Goal: Information Seeking & Learning: Learn about a topic

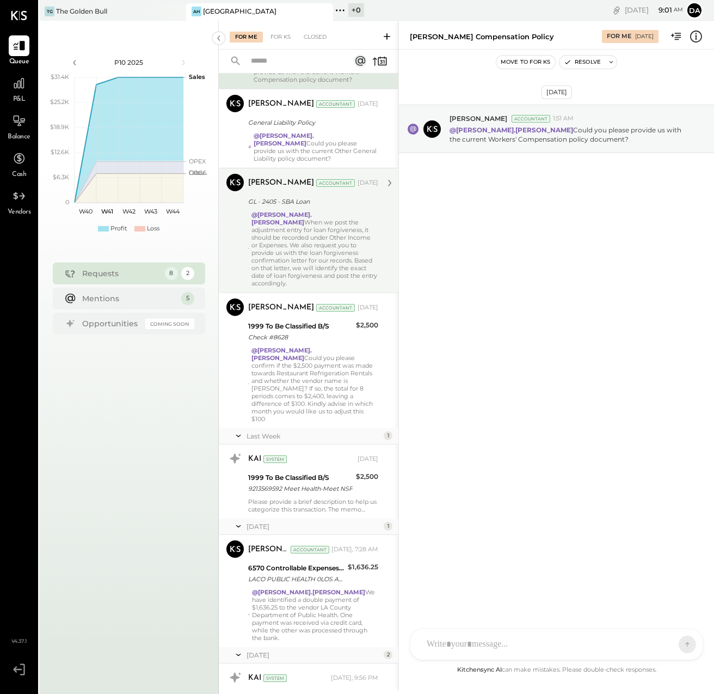
scroll to position [209, 0]
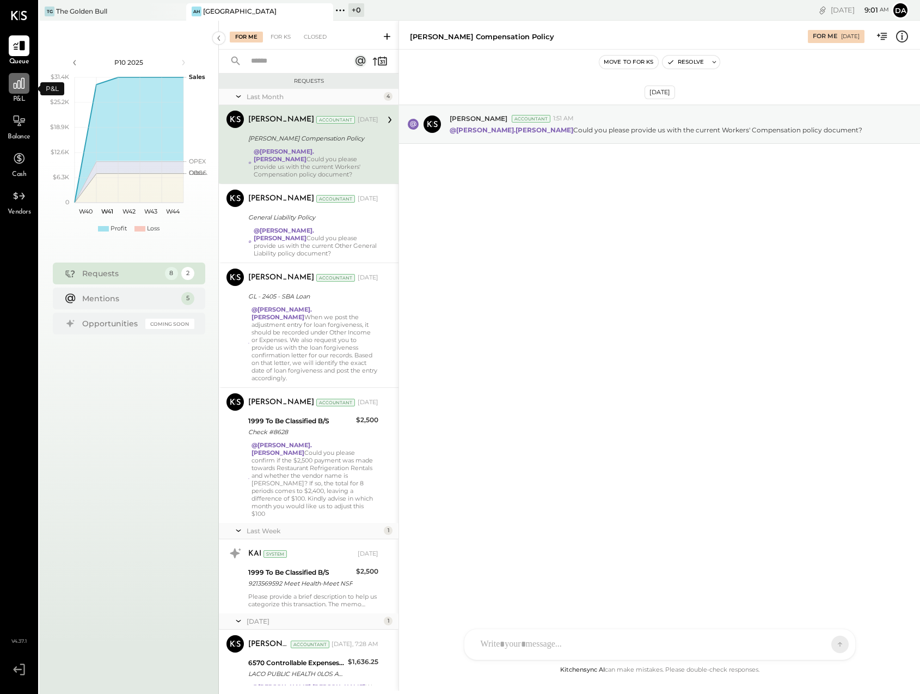
click at [18, 91] on div at bounding box center [19, 83] width 21 height 21
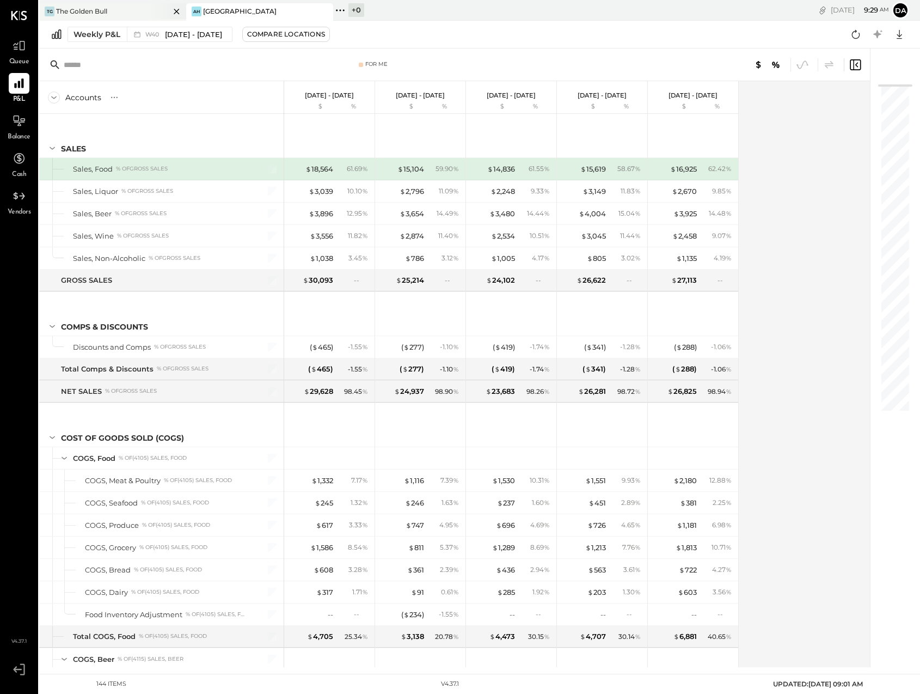
click at [84, 7] on div "The Golden Bull" at bounding box center [81, 11] width 51 height 9
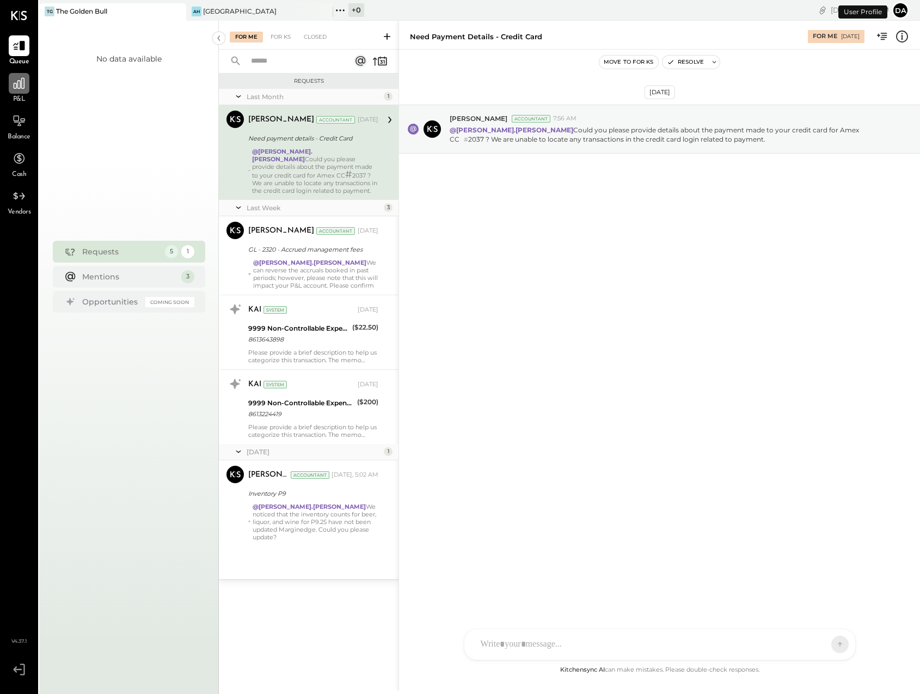
click at [21, 89] on icon at bounding box center [19, 83] width 14 height 14
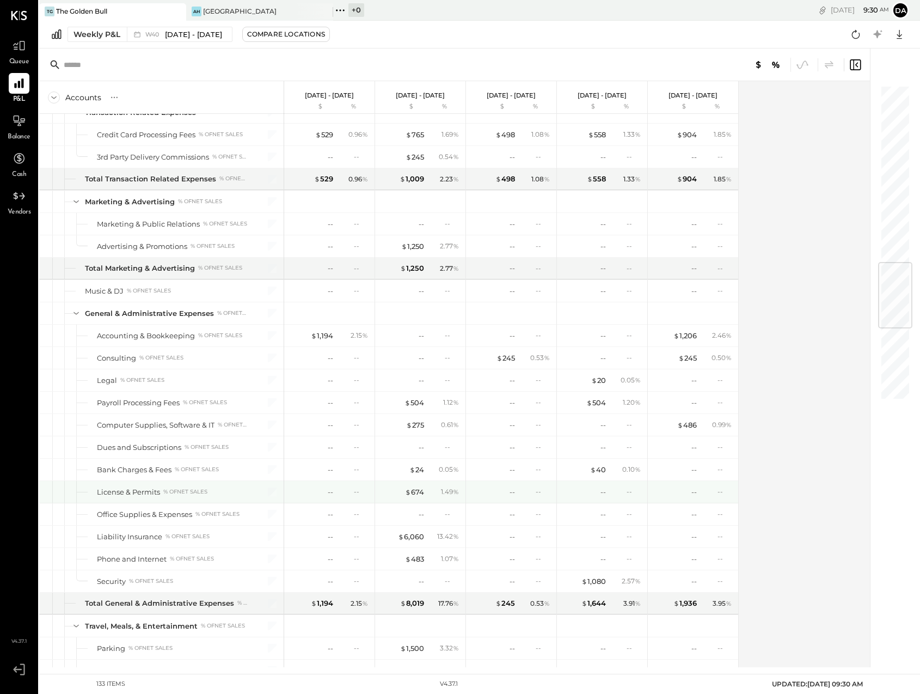
scroll to position [1491, 0]
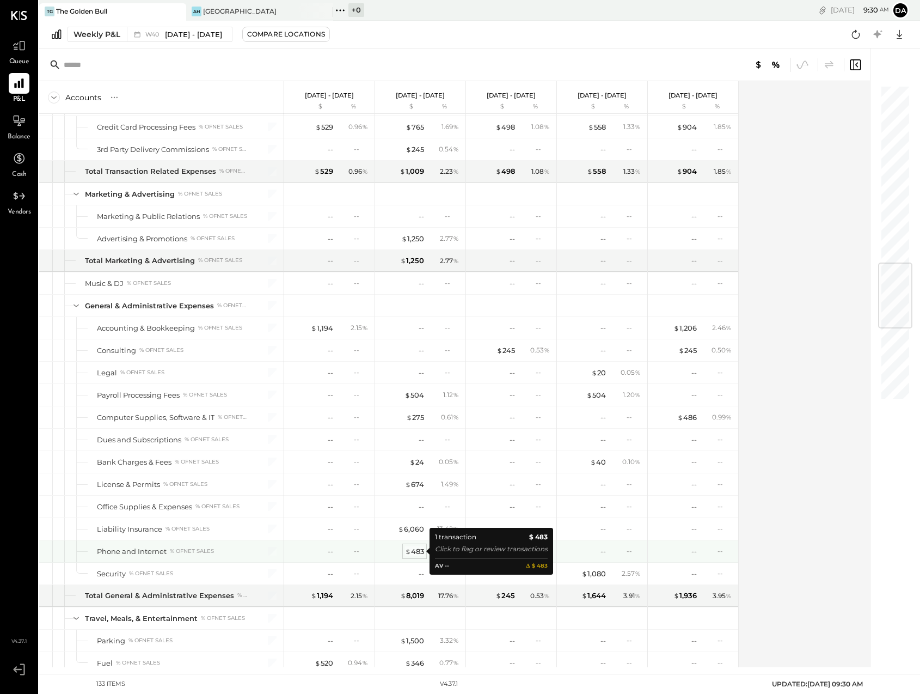
click at [417, 553] on div "$ 483" at bounding box center [414, 551] width 19 height 10
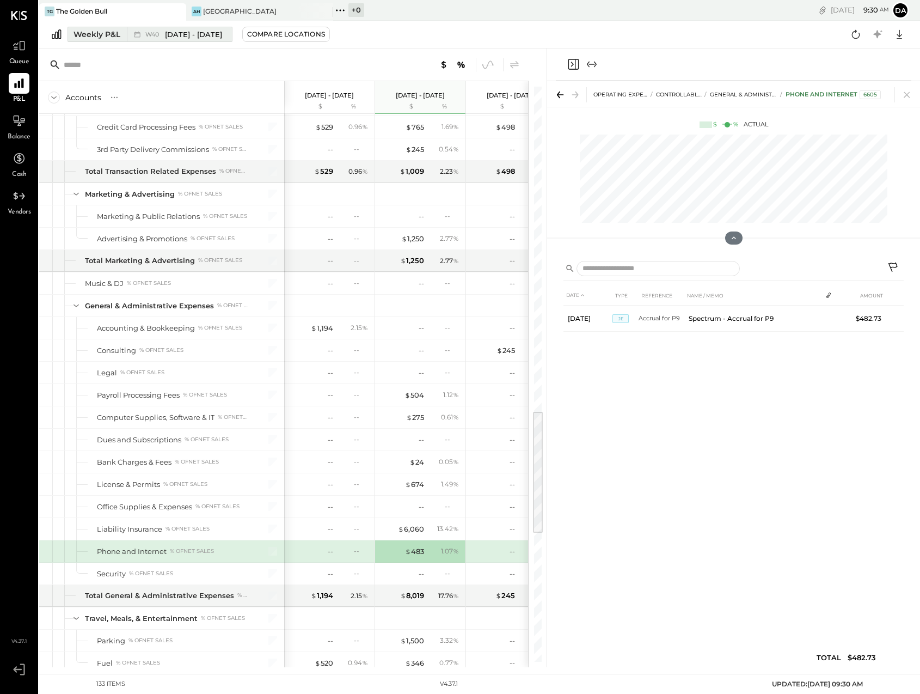
click at [76, 32] on div "Weekly P&L" at bounding box center [96, 34] width 47 height 11
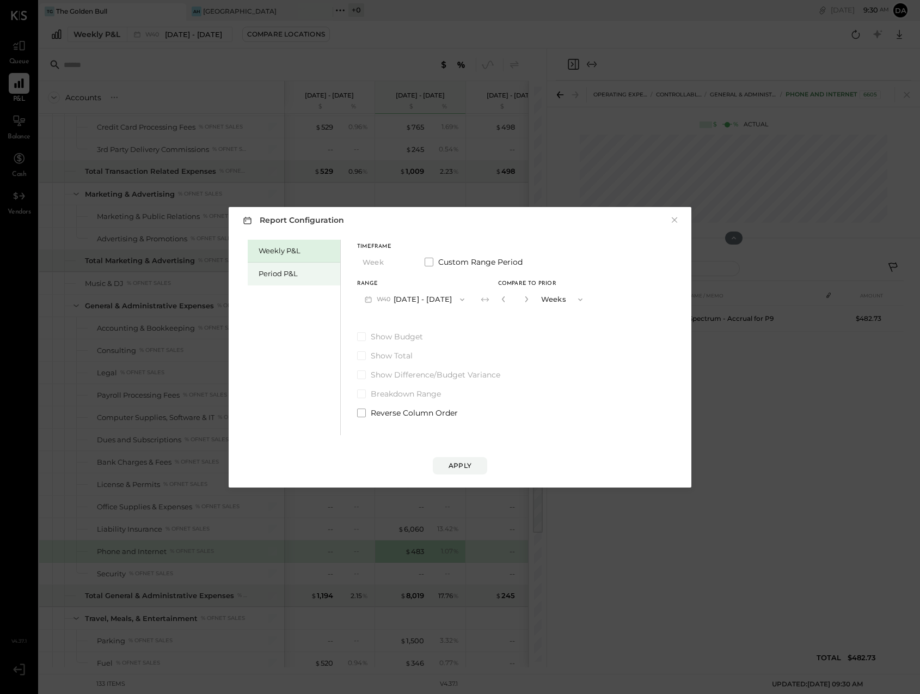
click at [284, 269] on div "Period P&L" at bounding box center [297, 273] width 76 height 10
click at [399, 298] on button "P10 Sep 29 - Nov 2, 2025" at bounding box center [413, 299] width 112 height 20
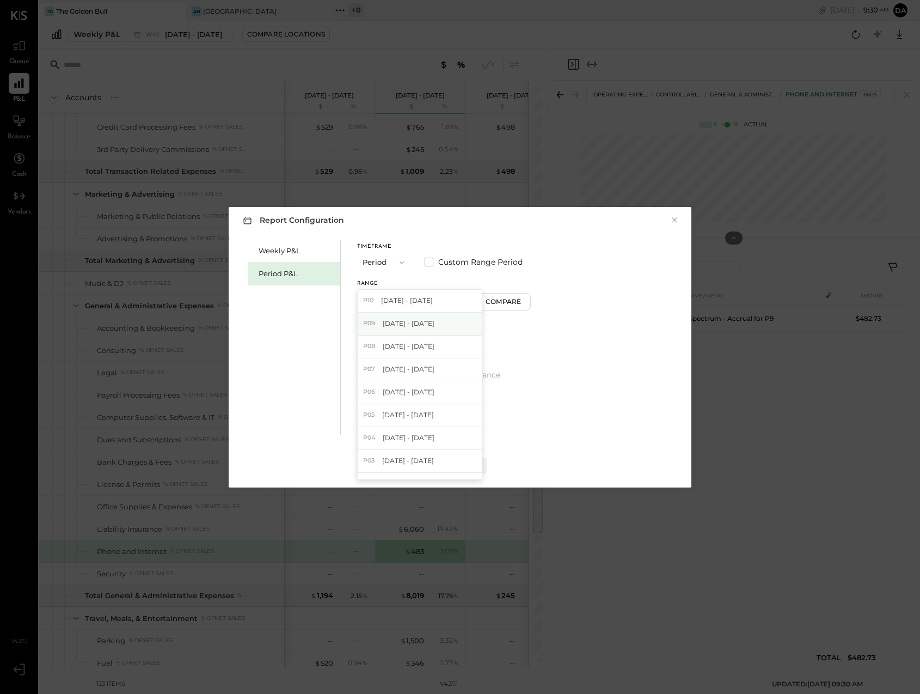
click at [397, 323] on span "Sep 1 - 28, 2025" at bounding box center [409, 322] width 52 height 9
click at [464, 466] on div "Apply" at bounding box center [460, 465] width 23 height 9
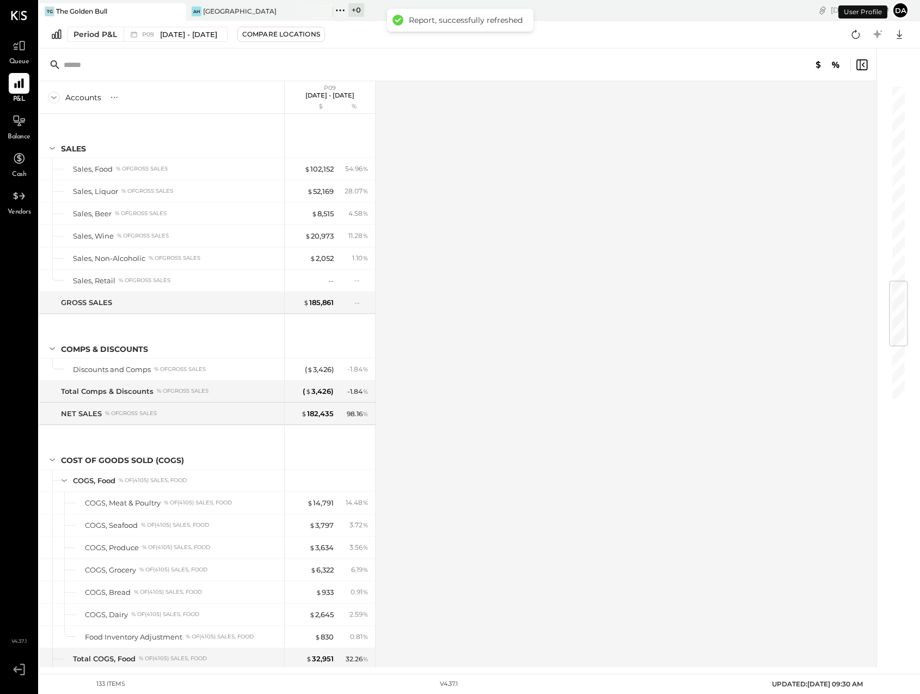
scroll to position [1641, 0]
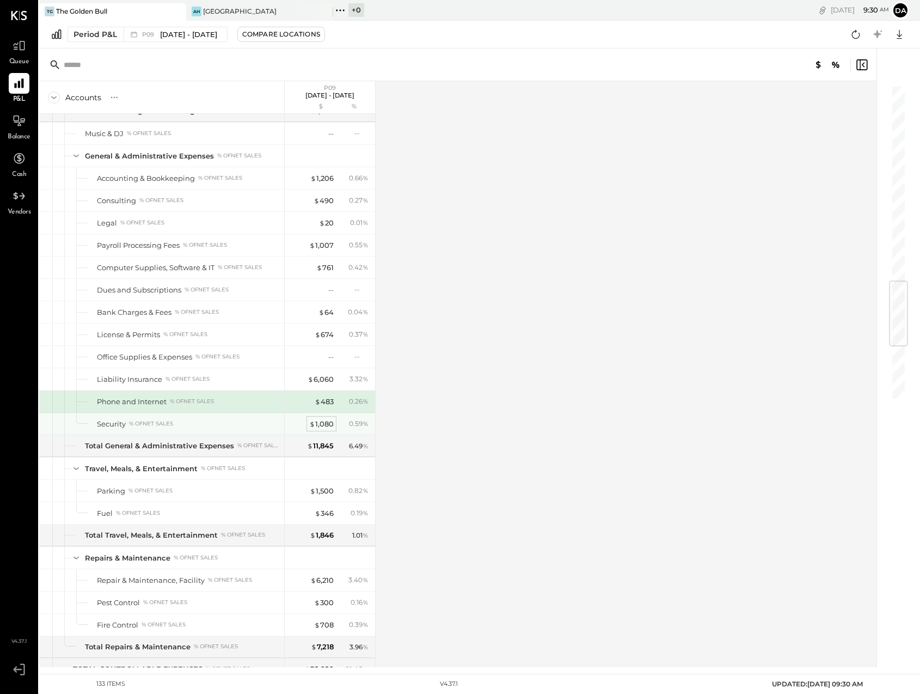
click at [314, 424] on span "$" at bounding box center [312, 423] width 6 height 9
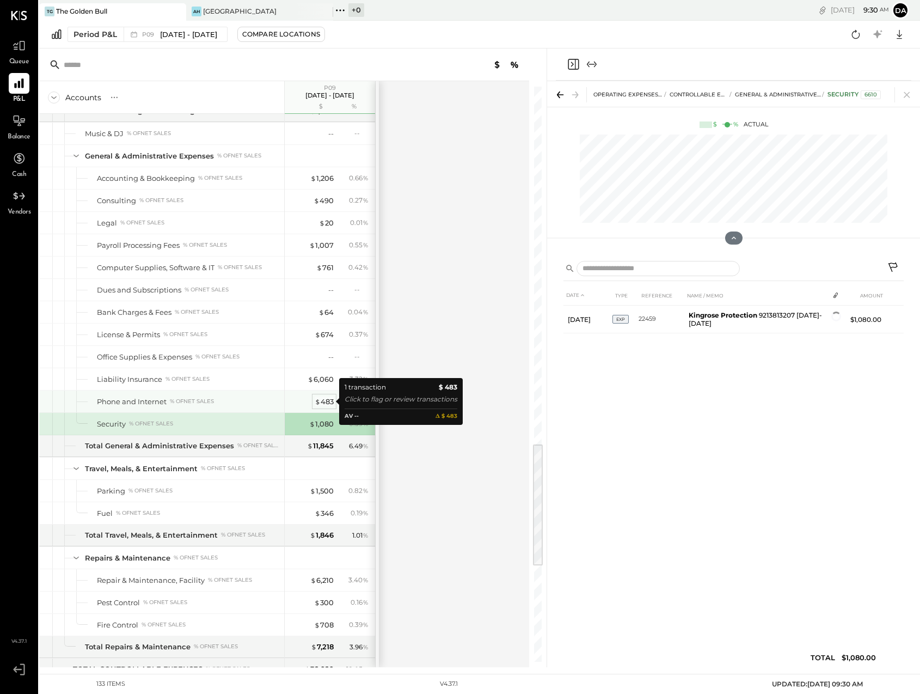
click at [326, 402] on div "$ 483" at bounding box center [324, 401] width 19 height 10
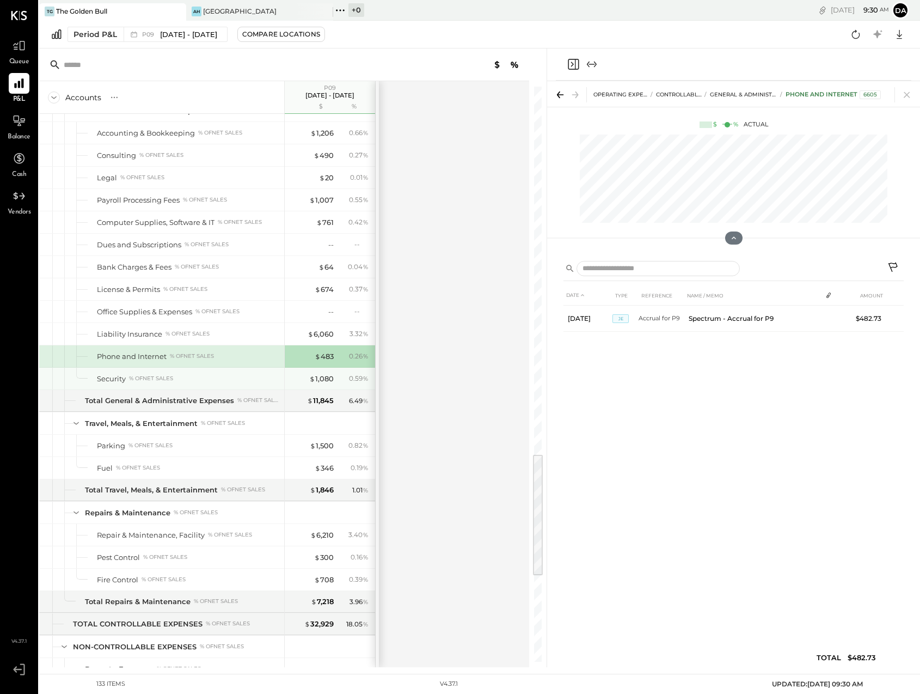
scroll to position [1687, 0]
click at [19, 50] on icon at bounding box center [19, 46] width 14 height 14
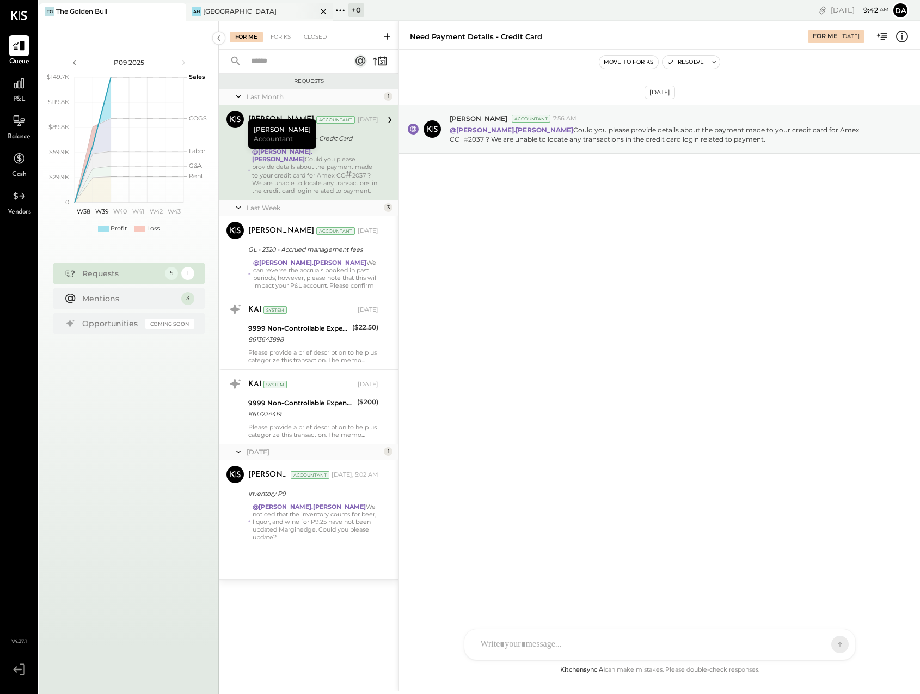
click at [233, 10] on div "[GEOGRAPHIC_DATA]" at bounding box center [239, 11] width 73 height 9
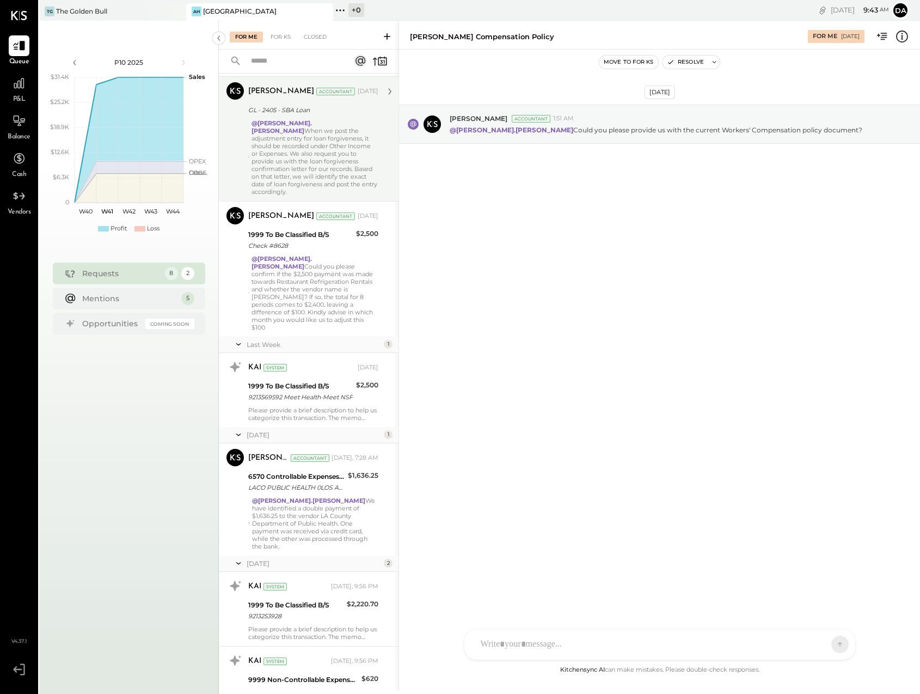
scroll to position [209, 0]
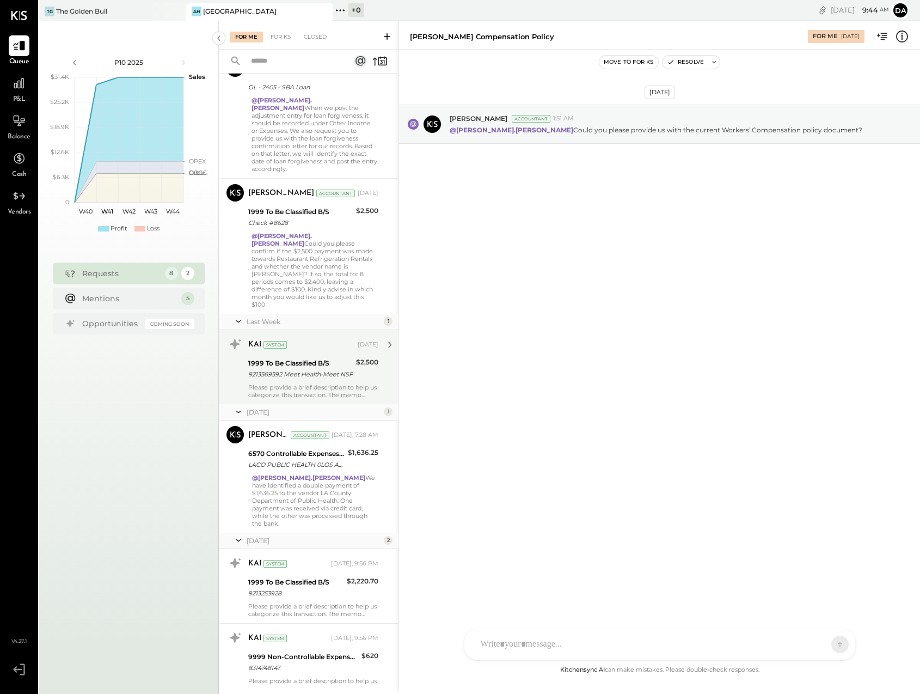
click at [388, 338] on icon at bounding box center [390, 345] width 14 height 14
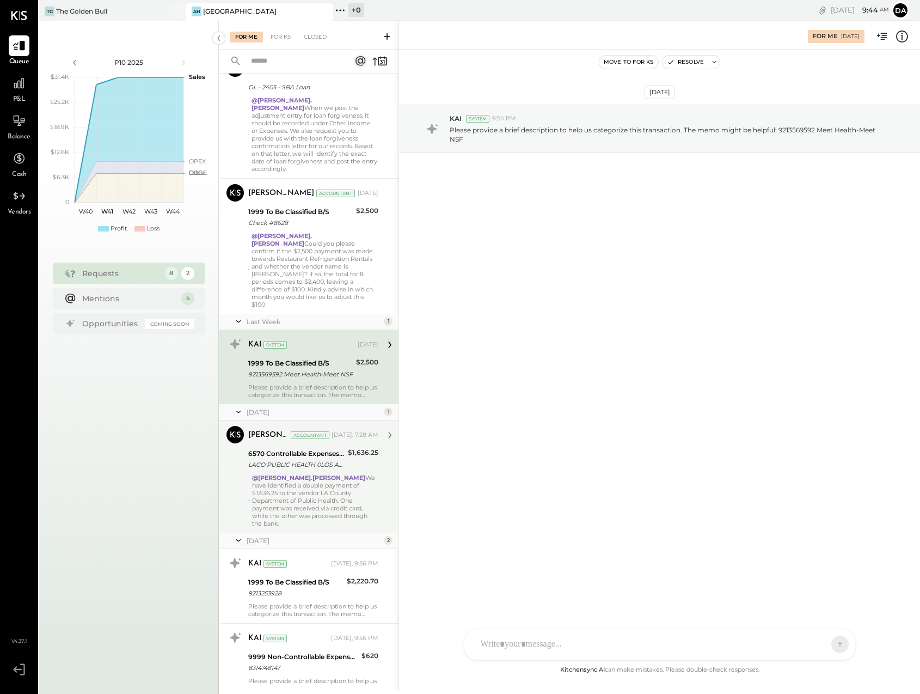
click at [235, 428] on div "Janvi Soni Accountant Janvi Soni Accountant Yesterday, 7:28 AM 6570 Controllabl…" at bounding box center [309, 476] width 180 height 112
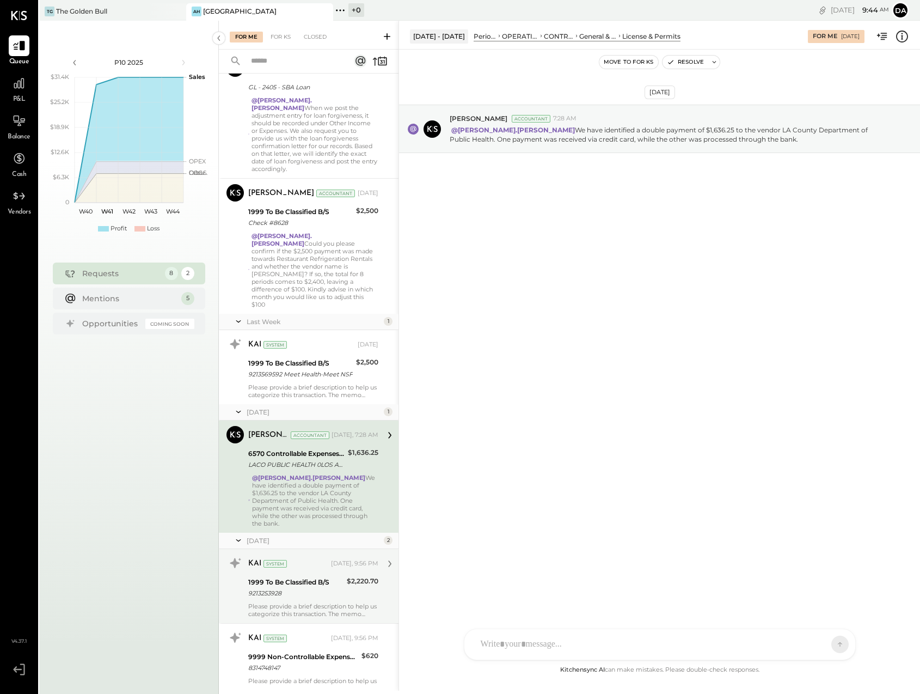
click at [308, 587] on div "9213253928" at bounding box center [295, 592] width 95 height 11
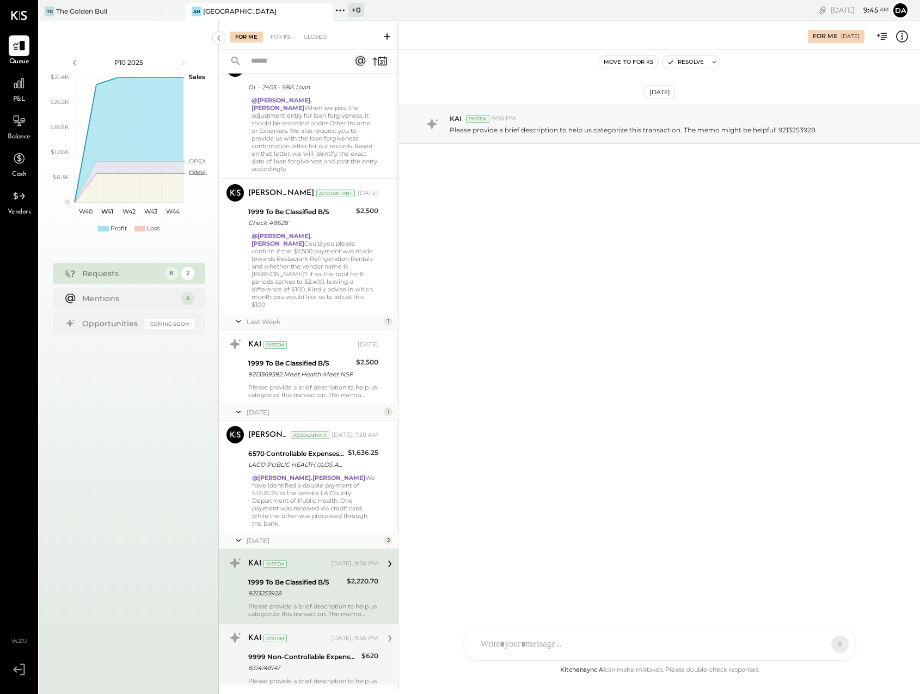
click at [302, 677] on div "Please provide a brief description to help us categorize this transaction. The …" at bounding box center [313, 684] width 130 height 15
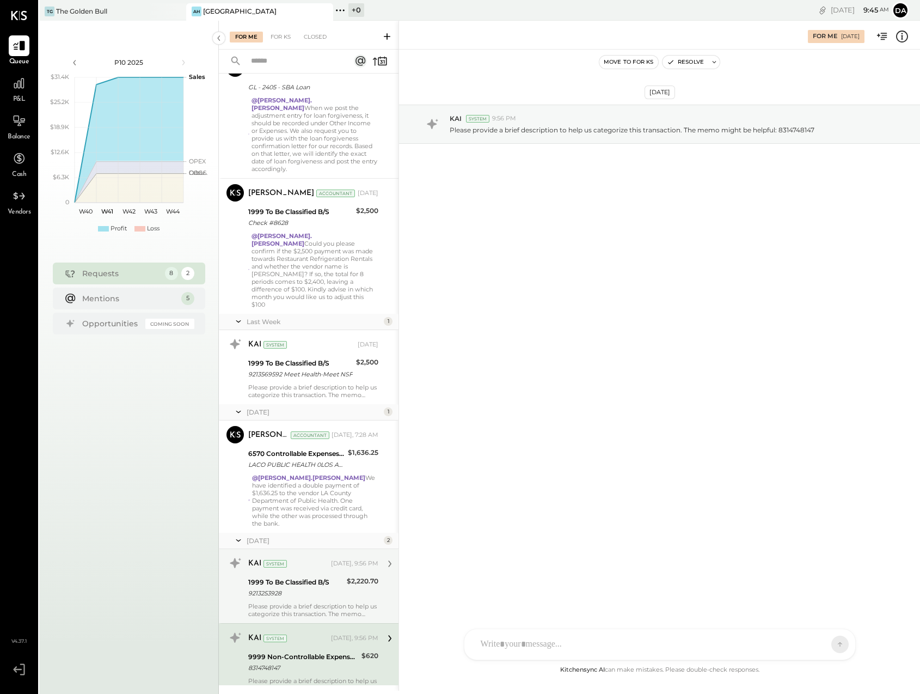
click at [303, 587] on div "9213253928" at bounding box center [295, 592] width 95 height 11
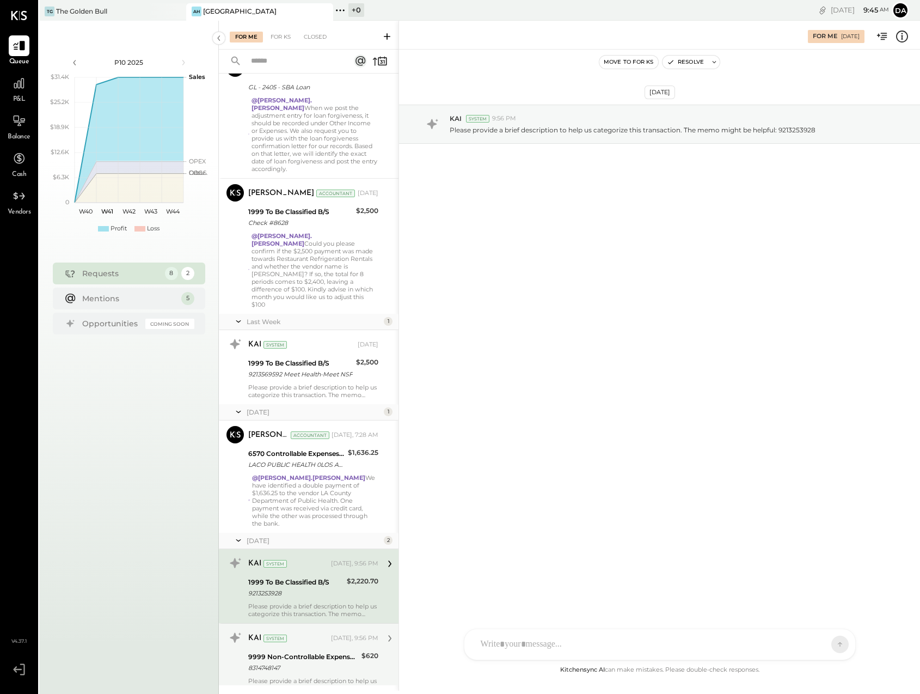
click at [301, 651] on div "9999 Non-Controllable Expenses:Other Income and Expenses:To Be Classified" at bounding box center [303, 656] width 110 height 11
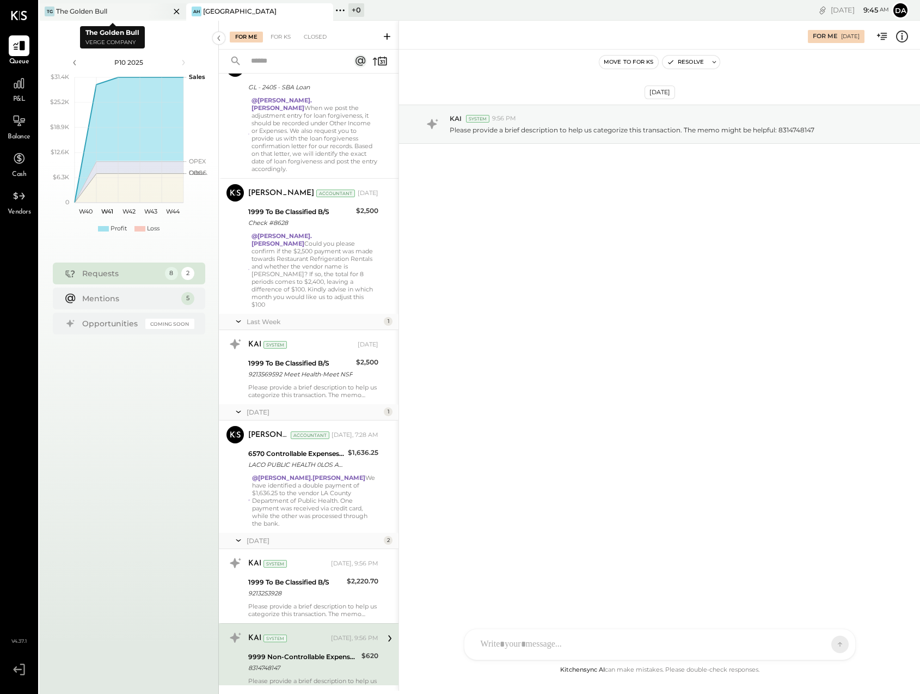
click at [76, 10] on div "The Golden Bull" at bounding box center [81, 11] width 51 height 9
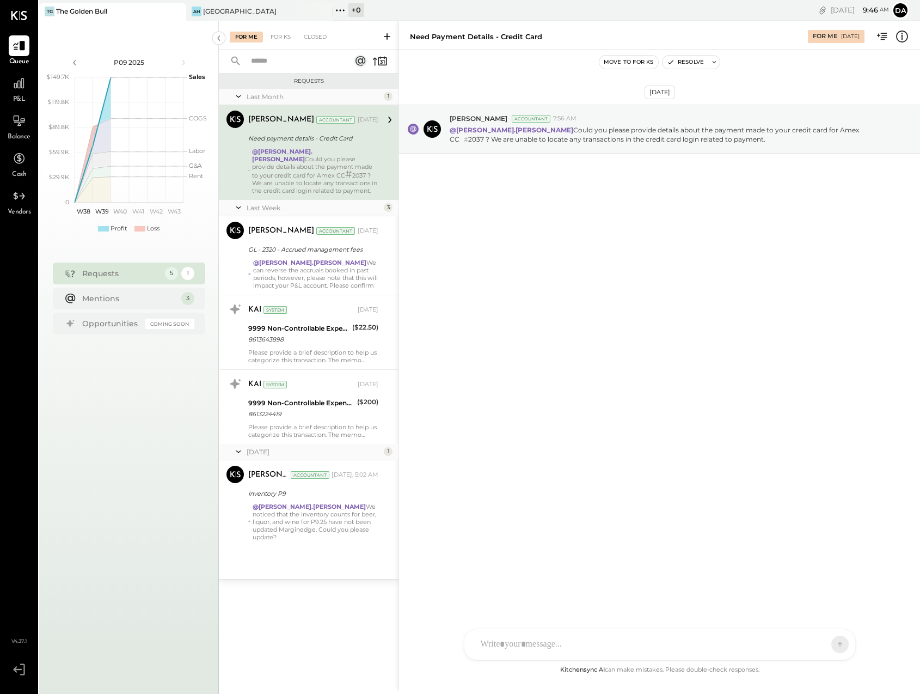
click at [504, 216] on div "Sep 4th, 2025 Janvi Soni Accountant 7:56 AM @david.stevenson Could you please p…" at bounding box center [659, 156] width 521 height 158
click at [500, 427] on div "Sep 4th, 2025 Janvi Soni Accountant 7:56 AM @david.stevenson Could you please p…" at bounding box center [659, 357] width 521 height 614
